Goal: Transaction & Acquisition: Purchase product/service

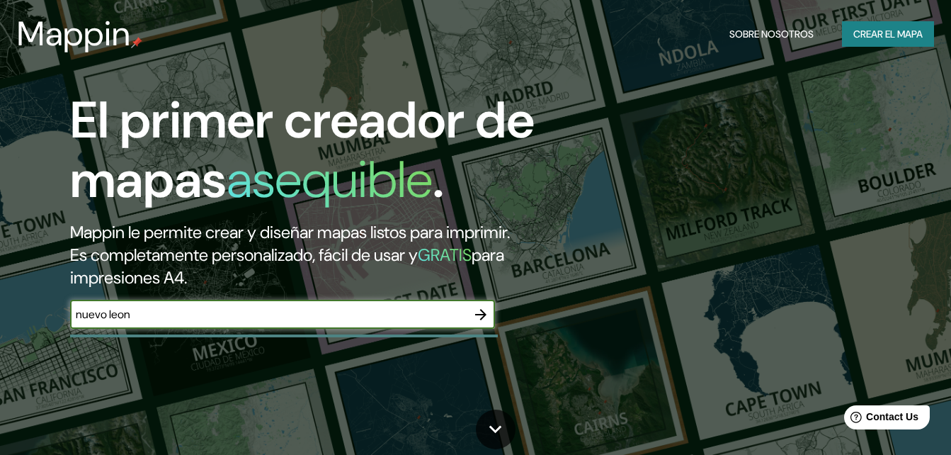
type input "nuevo leon"
click at [477, 314] on icon "button" at bounding box center [480, 314] width 11 height 11
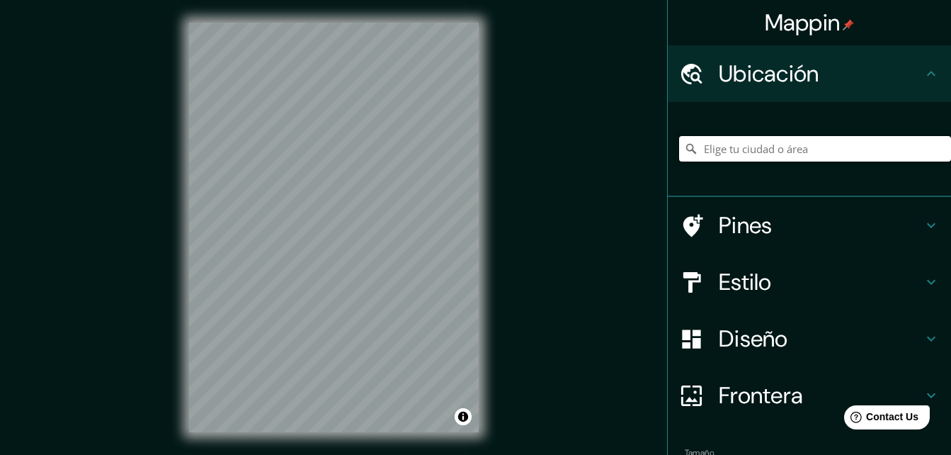
click at [803, 145] on input "Elige tu ciudad o área" at bounding box center [815, 149] width 272 height 26
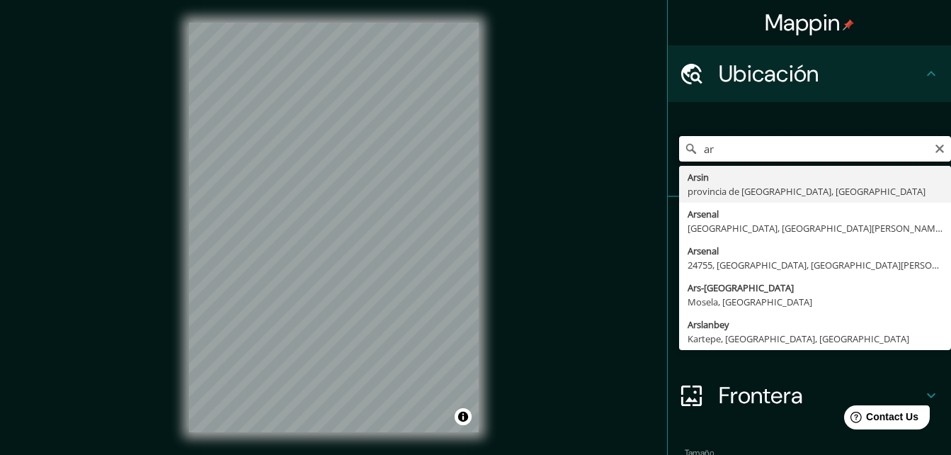
type input "a"
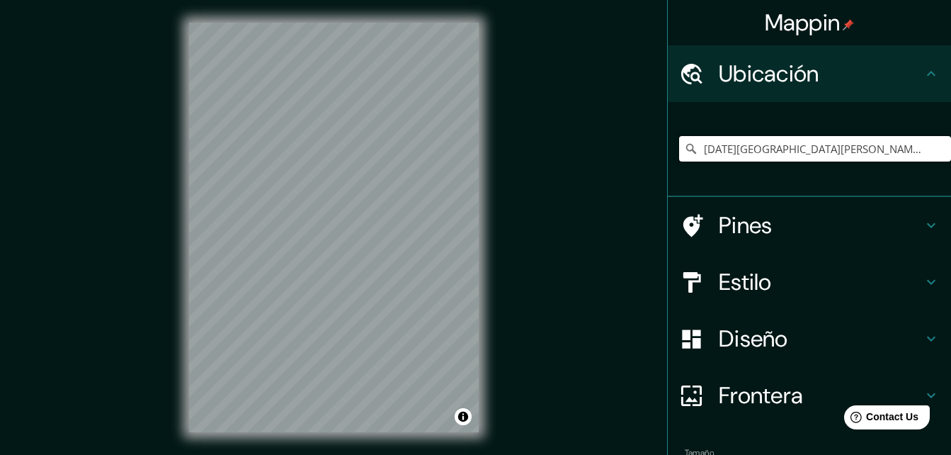
type input "[DATE][GEOGRAPHIC_DATA][PERSON_NAME][PERSON_NAME], [GEOGRAPHIC_DATA], [GEOGRAPH…"
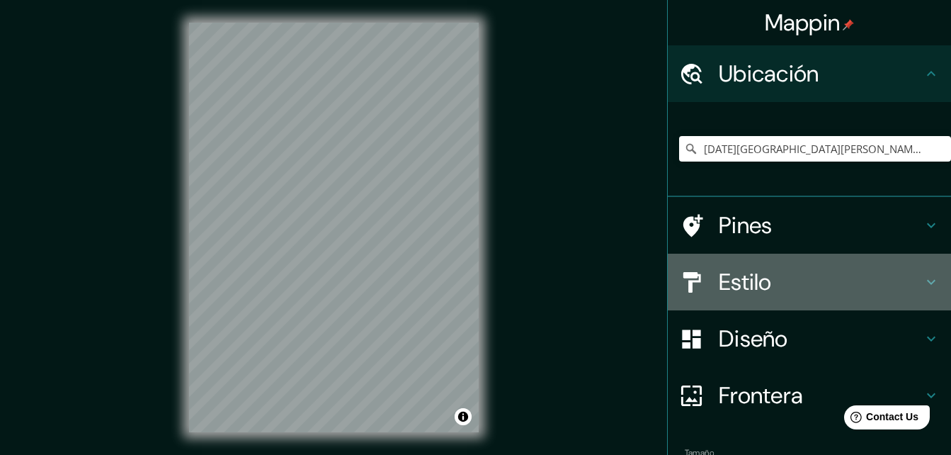
click at [752, 281] on h4 "Estilo" at bounding box center [821, 282] width 204 height 28
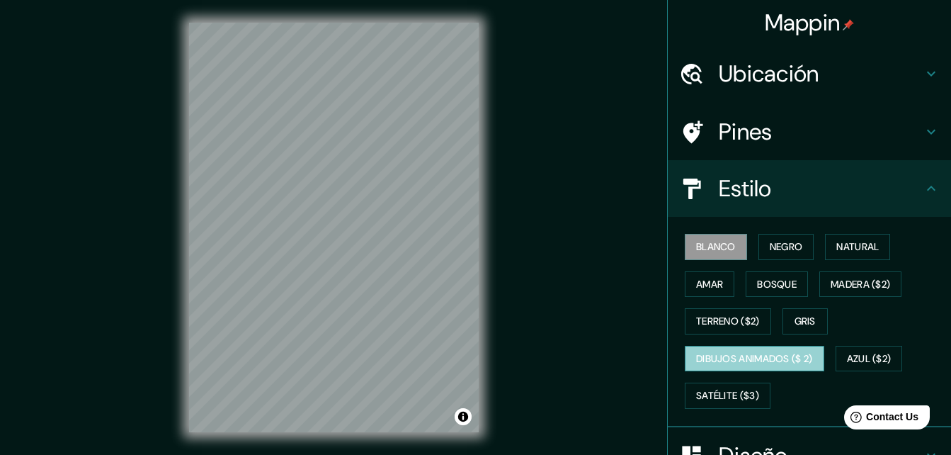
click at [723, 365] on font "Dibujos animados ($ 2)" at bounding box center [754, 359] width 117 height 18
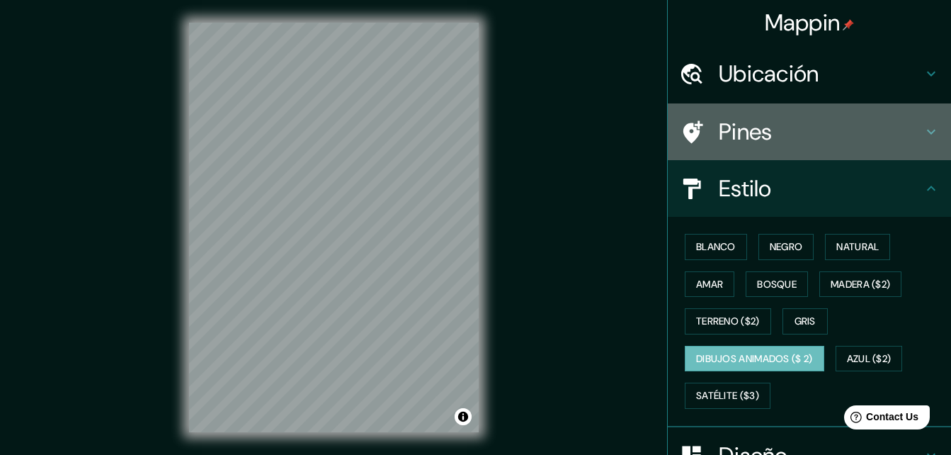
click at [779, 113] on div "Pines" at bounding box center [809, 131] width 283 height 57
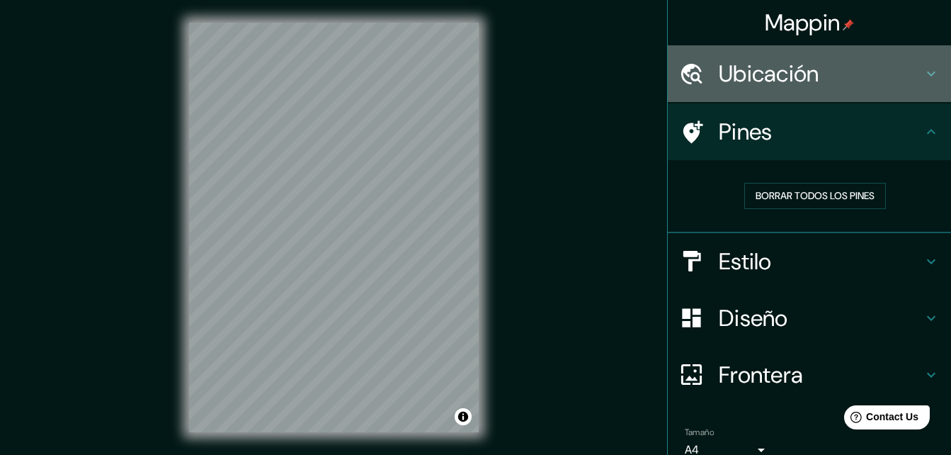
click at [764, 75] on h4 "Ubicación" at bounding box center [821, 74] width 204 height 28
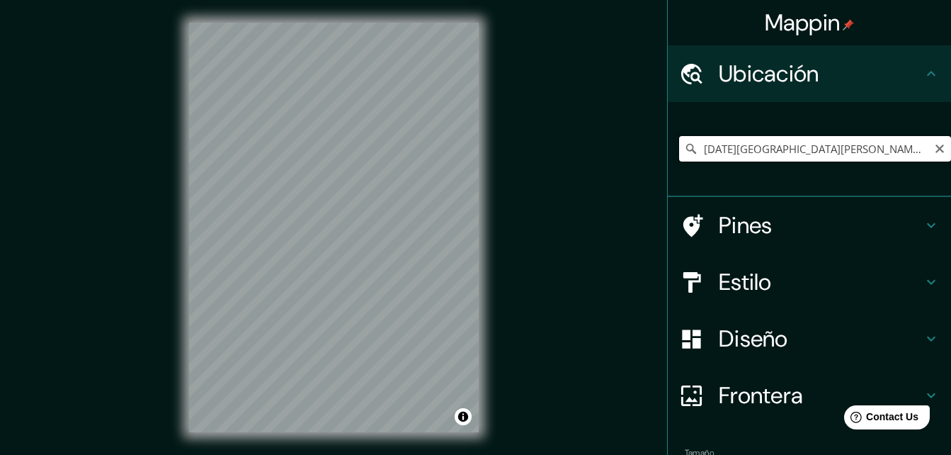
click at [900, 153] on input "[DATE][GEOGRAPHIC_DATA][PERSON_NAME][PERSON_NAME], [GEOGRAPHIC_DATA], [GEOGRAPH…" at bounding box center [815, 149] width 272 height 26
click at [936, 146] on icon "Claro" at bounding box center [940, 149] width 9 height 9
click at [120, 273] on div "Mappin Ubicación Avenida Sendero Divisorio, [GEOGRAPHIC_DATA][DATE][PERSON_NAME…" at bounding box center [475, 239] width 951 height 478
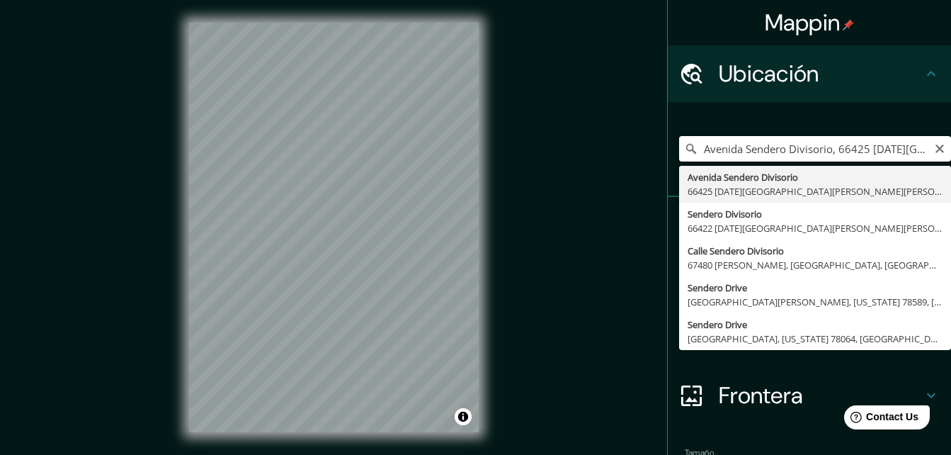
click at [843, 147] on input "Avenida Sendero Divisorio, 66425 [DATE][GEOGRAPHIC_DATA][PERSON_NAME][PERSON_NA…" at bounding box center [815, 149] width 272 height 26
drag, startPoint x: 830, startPoint y: 142, endPoint x: 964, endPoint y: 214, distance: 152.4
click at [951, 214] on html "Mappin Ubicación Avenida Sendero Divisorio, [GEOGRAPHIC_DATA][DATE][PERSON_NAME…" at bounding box center [475, 227] width 951 height 455
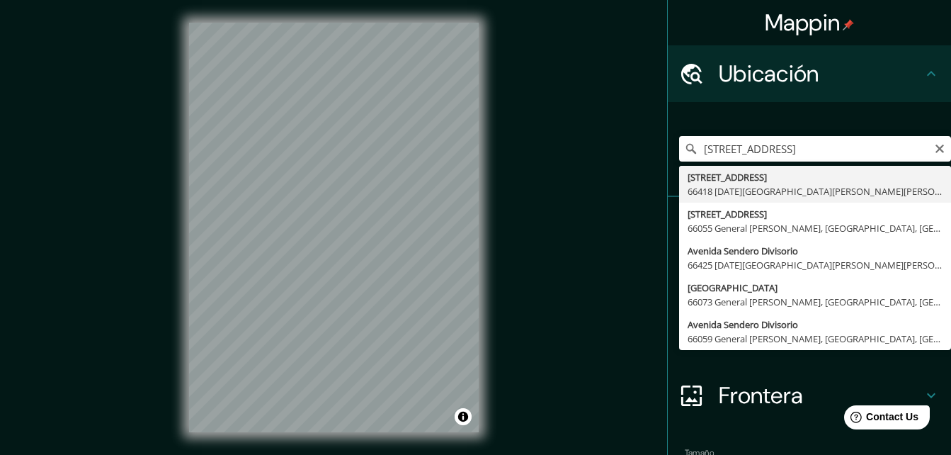
type input "[STREET_ADDRESS][DATE][PERSON_NAME][PERSON_NAME]"
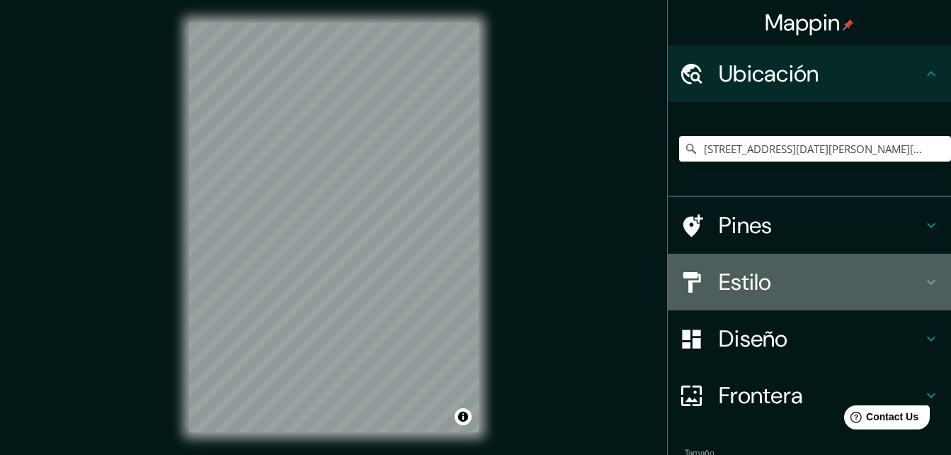
click at [828, 298] on div "Estilo" at bounding box center [809, 282] width 283 height 57
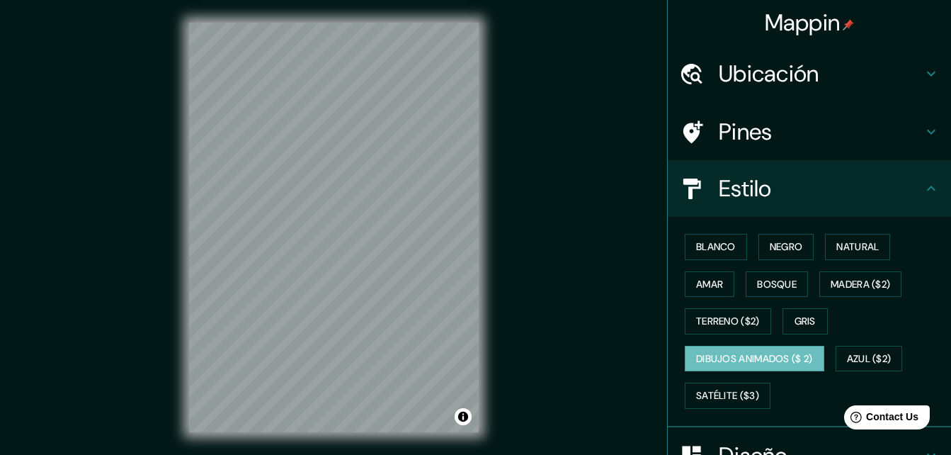
drag, startPoint x: 693, startPoint y: 266, endPoint x: 701, endPoint y: 262, distance: 8.6
click at [694, 266] on div "Blanco Negro Natural [PERSON_NAME] ($2) Terreno ($2) Gris Dibujos animados ($ 2…" at bounding box center [815, 321] width 272 height 186
click at [703, 256] on button "Blanco" at bounding box center [716, 247] width 62 height 26
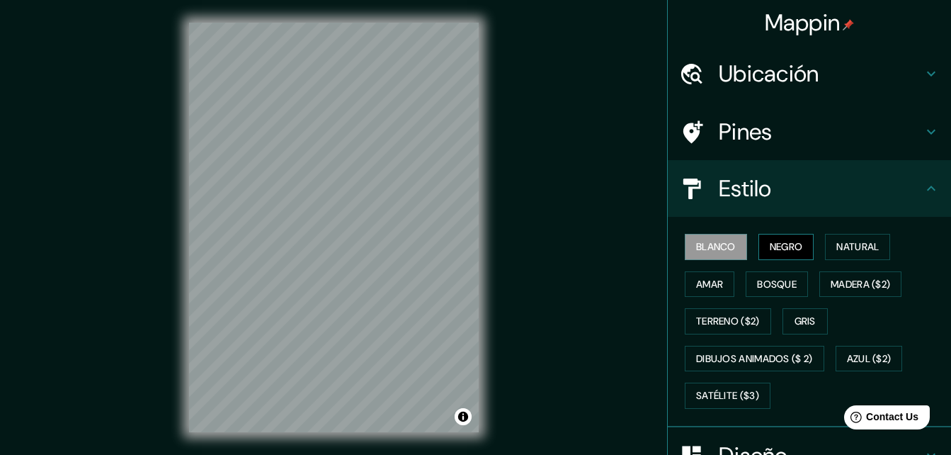
click at [781, 239] on font "Negro" at bounding box center [786, 247] width 33 height 18
click at [843, 242] on font "Natural" at bounding box center [858, 247] width 43 height 18
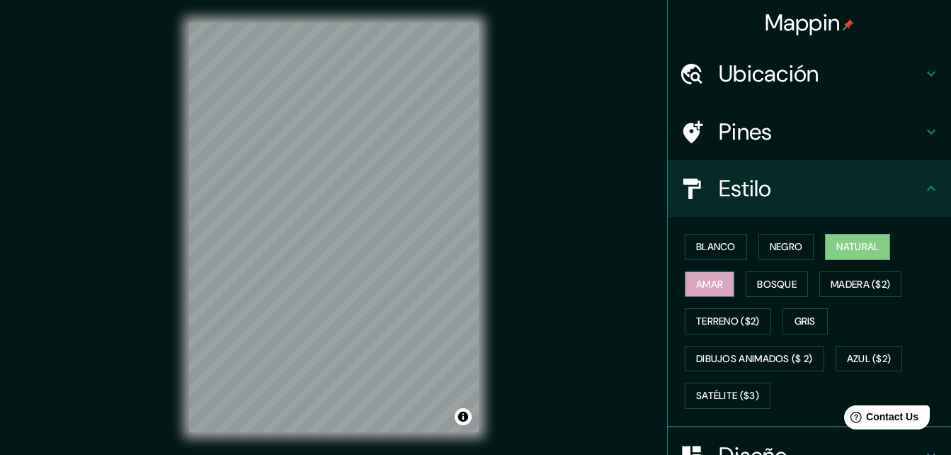
click at [708, 290] on font "Amar" at bounding box center [709, 285] width 27 height 18
click at [761, 283] on font "Bosque" at bounding box center [777, 285] width 40 height 18
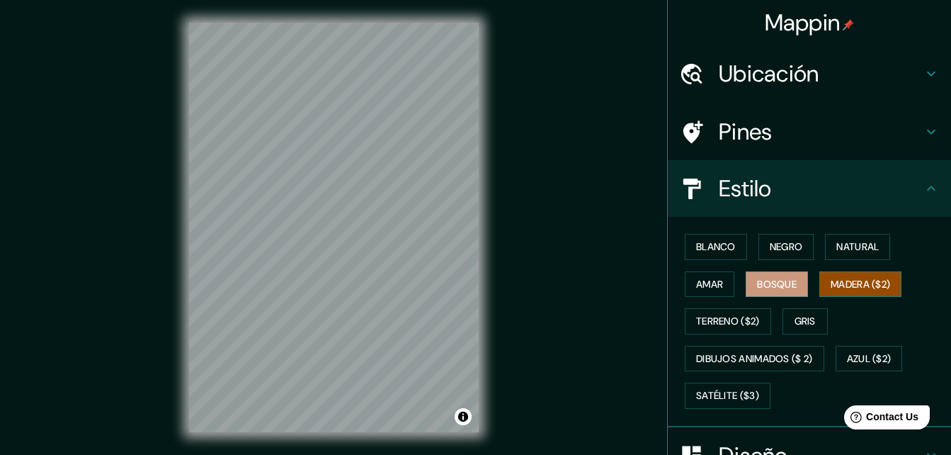
click at [837, 284] on font "Madera ($2)" at bounding box center [861, 285] width 60 height 18
click at [713, 330] on button "Terreno ($2)" at bounding box center [728, 321] width 86 height 26
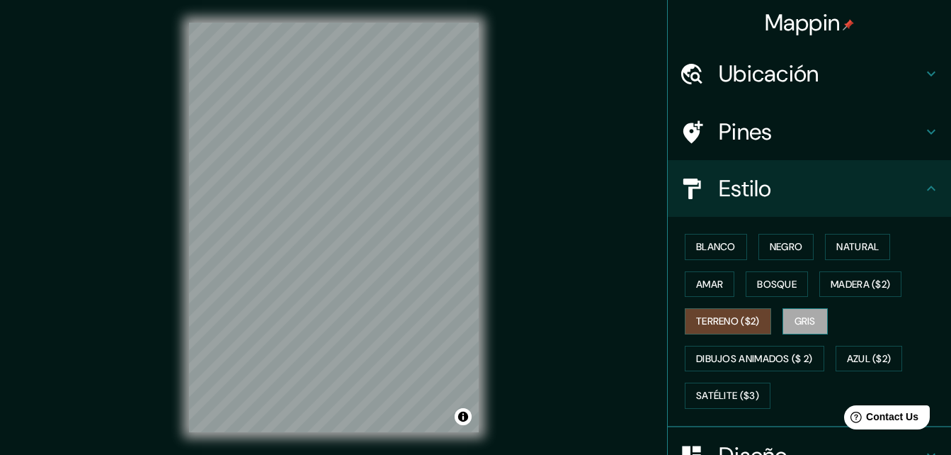
click at [784, 322] on button "Gris" at bounding box center [805, 321] width 45 height 26
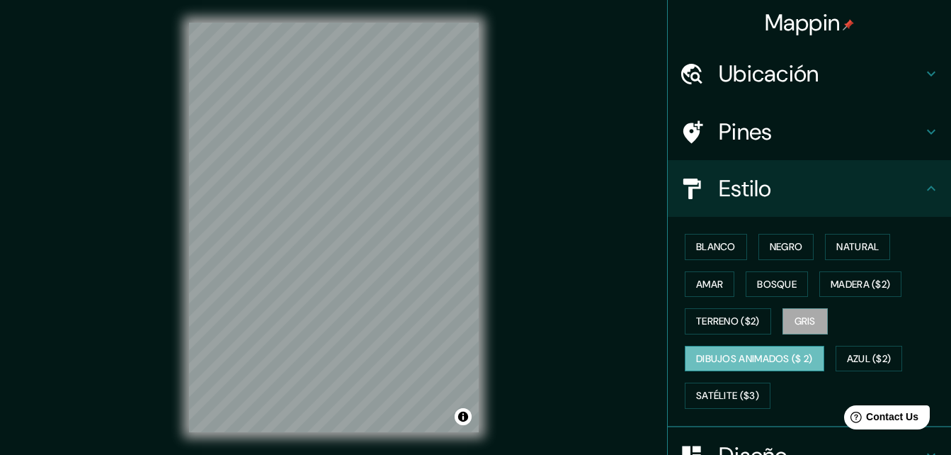
click at [715, 354] on font "Dibujos animados ($ 2)" at bounding box center [754, 359] width 117 height 18
click at [852, 353] on font "Azul ($2)" at bounding box center [869, 359] width 45 height 18
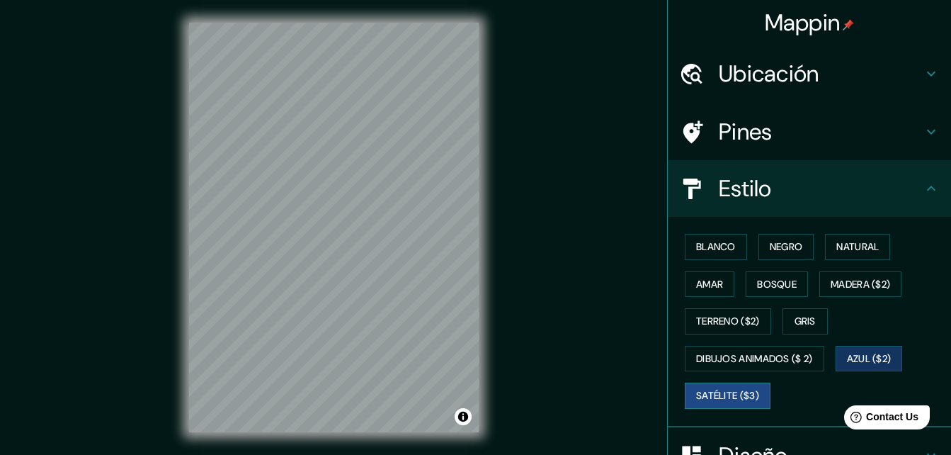
click at [716, 391] on font "Satélite ($3)" at bounding box center [727, 396] width 63 height 18
click at [862, 293] on button "Madera ($2)" at bounding box center [861, 284] width 82 height 26
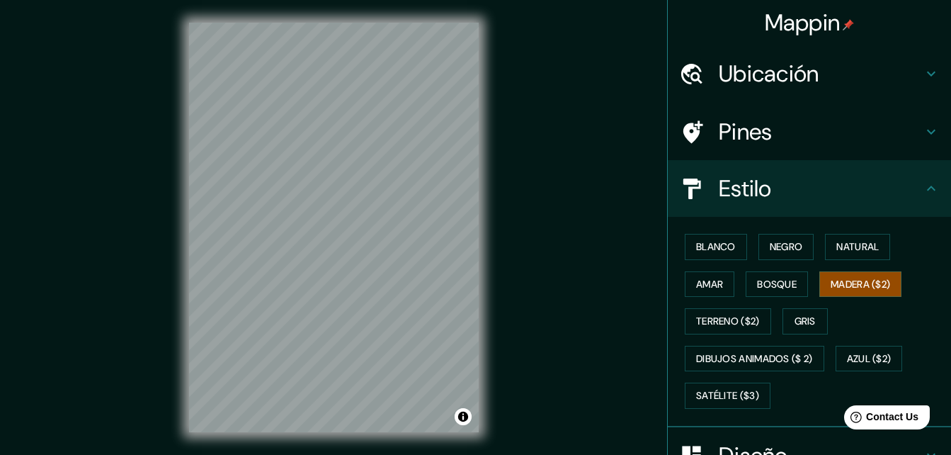
click at [842, 190] on h4 "Estilo" at bounding box center [821, 188] width 204 height 28
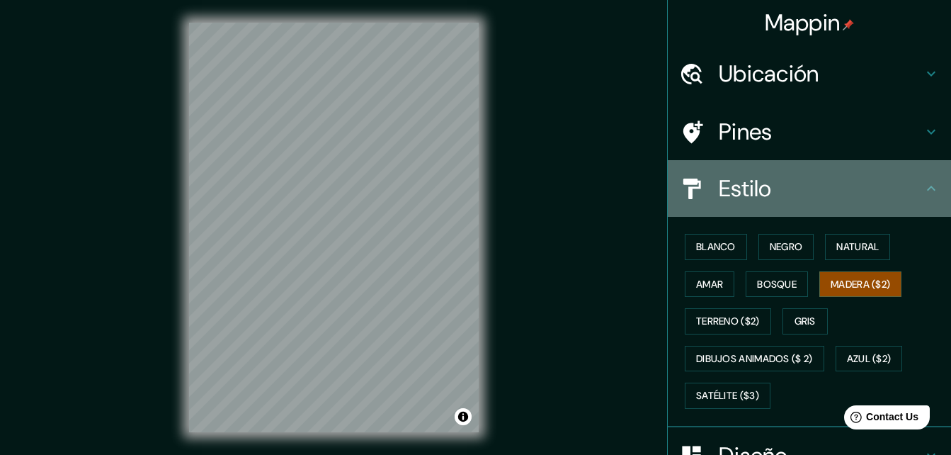
click at [900, 194] on h4 "Estilo" at bounding box center [821, 188] width 204 height 28
click at [927, 188] on icon at bounding box center [931, 188] width 9 height 5
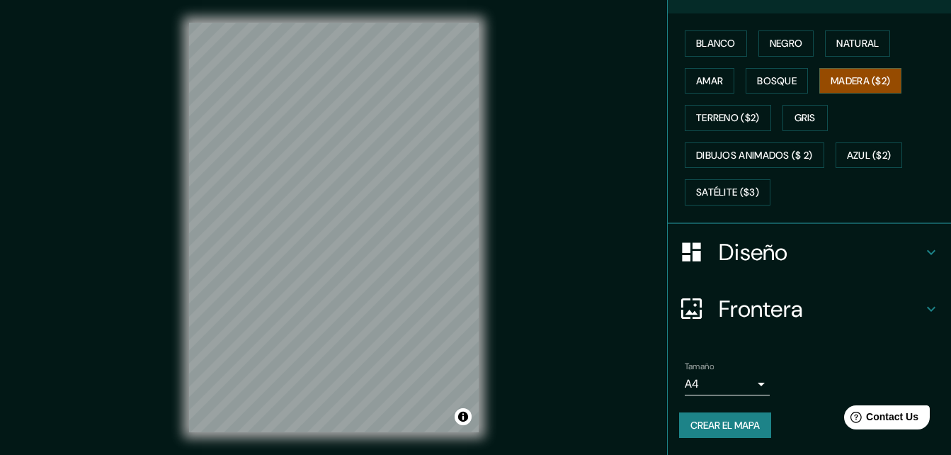
click at [821, 246] on h4 "Diseño" at bounding box center [821, 252] width 204 height 28
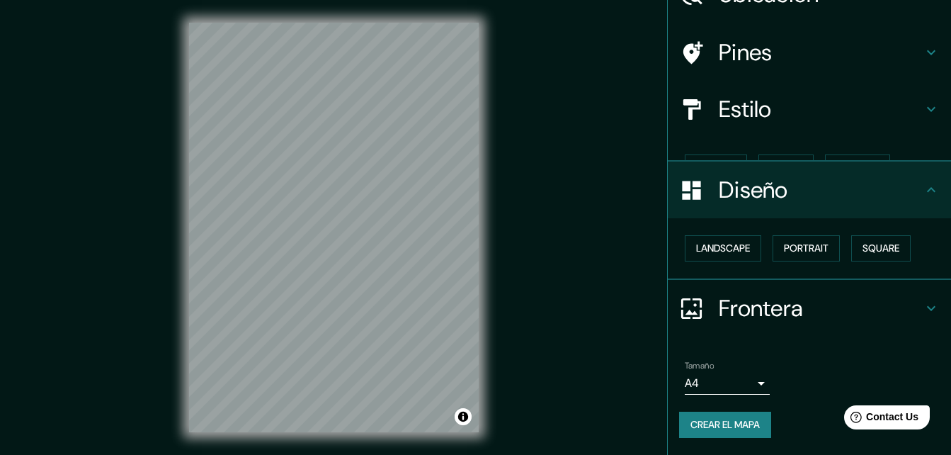
scroll to position [55, 0]
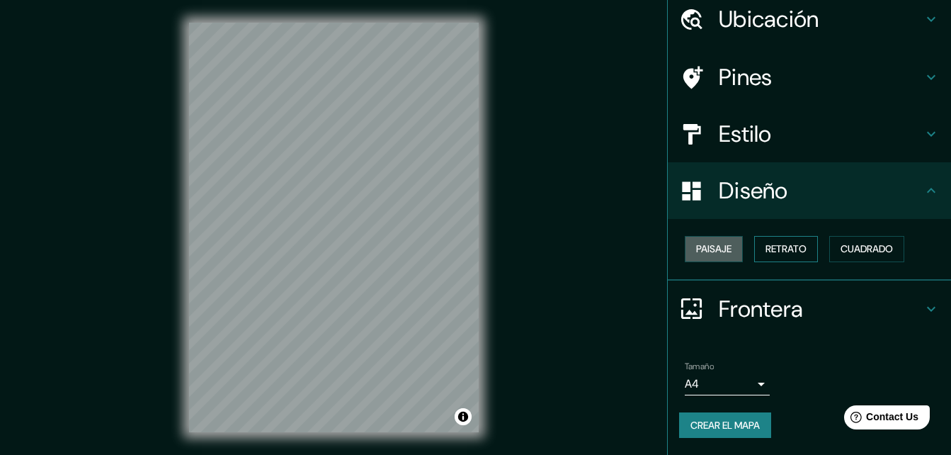
drag, startPoint x: 709, startPoint y: 247, endPoint x: 754, endPoint y: 249, distance: 44.7
click at [711, 248] on font "Paisaje" at bounding box center [713, 249] width 35 height 18
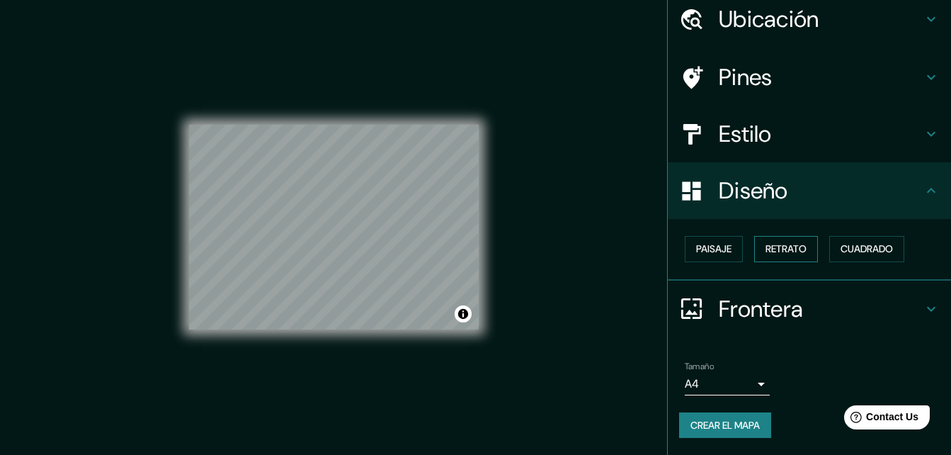
click at [766, 247] on font "Retrato" at bounding box center [786, 249] width 41 height 18
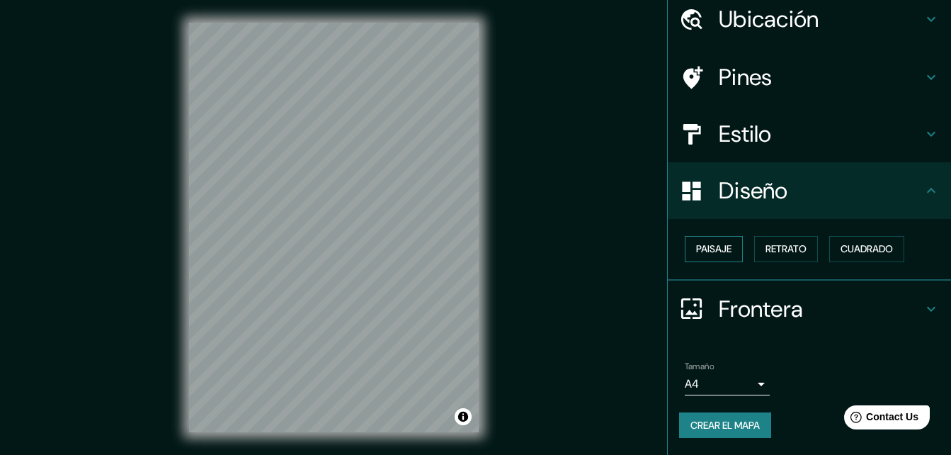
click at [718, 249] on font "Paisaje" at bounding box center [713, 249] width 35 height 18
